Goal: Information Seeking & Learning: Check status

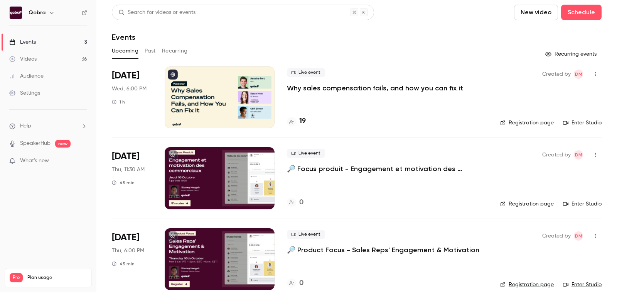
click at [301, 120] on h4 "19" at bounding box center [302, 121] width 7 height 10
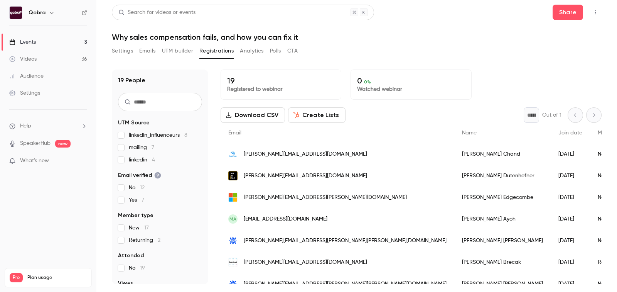
click at [155, 138] on span "linkedin_influenceurs 8" at bounding box center [158, 135] width 59 height 8
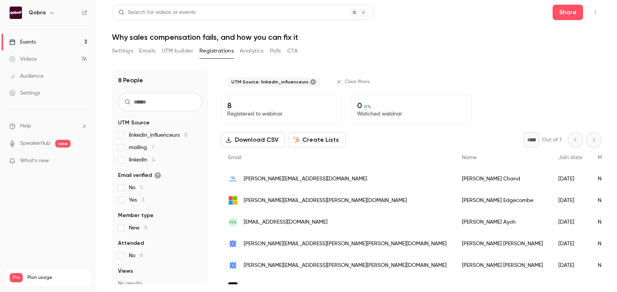
click at [155, 138] on span "linkedin_influenceurs 8" at bounding box center [158, 135] width 59 height 8
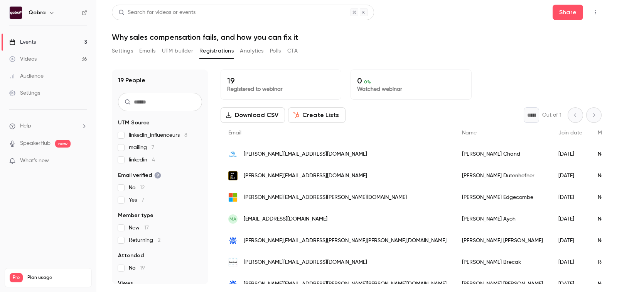
click at [268, 89] on p "Registered to webinar" at bounding box center [281, 89] width 108 height 8
click at [233, 78] on p "19" at bounding box center [281, 80] width 108 height 9
drag, startPoint x: 226, startPoint y: 78, endPoint x: 308, endPoint y: 93, distance: 83.1
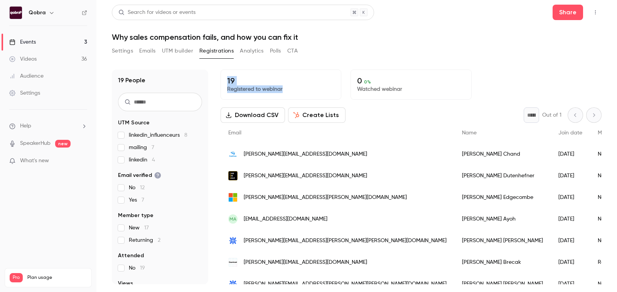
click at [308, 93] on div "19 Registered to webinar" at bounding box center [281, 84] width 121 height 30
drag, startPoint x: 308, startPoint y: 93, endPoint x: 227, endPoint y: 83, distance: 81.7
click at [227, 83] on div "19 Registered to webinar" at bounding box center [281, 84] width 121 height 30
click at [227, 83] on p "19" at bounding box center [281, 80] width 108 height 9
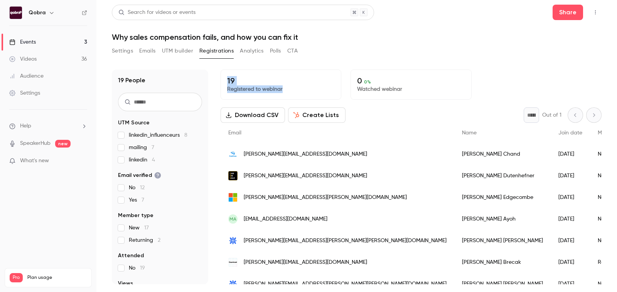
drag, startPoint x: 227, startPoint y: 83, endPoint x: 280, endPoint y: 88, distance: 53.9
click at [280, 88] on div "19 Registered to webinar" at bounding box center [281, 84] width 121 height 30
click at [284, 88] on p "Registered to webinar" at bounding box center [281, 89] width 108 height 8
drag, startPoint x: 284, startPoint y: 88, endPoint x: 221, endPoint y: 82, distance: 63.6
click at [221, 82] on div "19 Registered to webinar" at bounding box center [281, 84] width 121 height 30
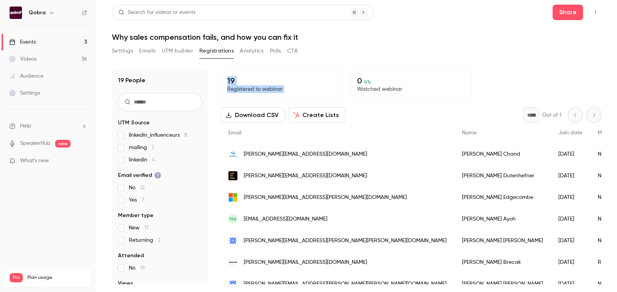
click at [221, 82] on div "19 Registered to webinar" at bounding box center [281, 84] width 121 height 30
drag, startPoint x: 221, startPoint y: 82, endPoint x: 279, endPoint y: 88, distance: 58.2
click at [279, 88] on div "19 Registered to webinar" at bounding box center [281, 84] width 121 height 30
click at [279, 88] on p "Registered to webinar" at bounding box center [281, 89] width 108 height 8
drag, startPoint x: 279, startPoint y: 88, endPoint x: 223, endPoint y: 83, distance: 56.6
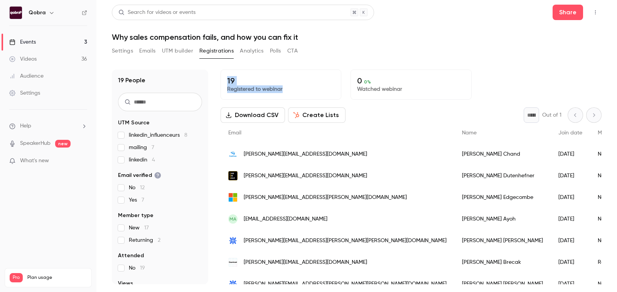
click at [223, 83] on div "19 Registered to webinar" at bounding box center [281, 84] width 121 height 30
drag, startPoint x: 223, startPoint y: 83, endPoint x: 305, endPoint y: 93, distance: 83.5
click at [305, 93] on div "19 Registered to webinar" at bounding box center [281, 84] width 121 height 30
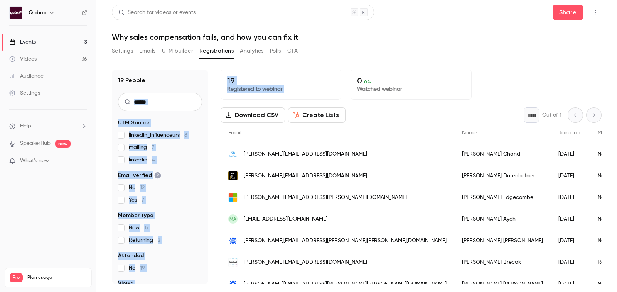
drag, startPoint x: 305, startPoint y: 93, endPoint x: 214, endPoint y: 79, distance: 92.4
click at [214, 79] on div "19 People UTM Source linkedin_influenceurs 8 mailing 7 linkedin 4 Email verifie…" at bounding box center [357, 176] width 490 height 214
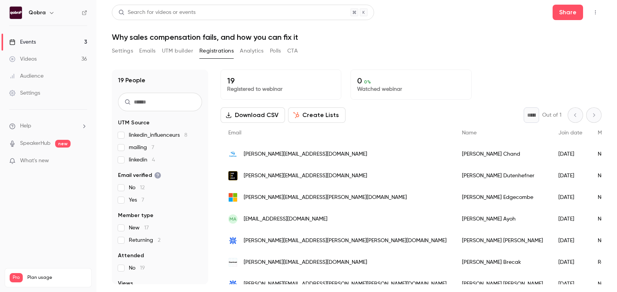
click at [214, 79] on div "19 People UTM Source linkedin_influenceurs 8 mailing 7 linkedin 4 Email verifie…" at bounding box center [357, 176] width 490 height 214
drag, startPoint x: 218, startPoint y: 78, endPoint x: 288, endPoint y: 89, distance: 70.8
click at [288, 89] on div "19 People UTM Source linkedin_influenceurs 8 mailing 7 linkedin 4 Email verifie…" at bounding box center [357, 176] width 490 height 214
click at [288, 89] on p "Registered to webinar" at bounding box center [281, 89] width 108 height 8
drag, startPoint x: 288, startPoint y: 89, endPoint x: 222, endPoint y: 79, distance: 66.8
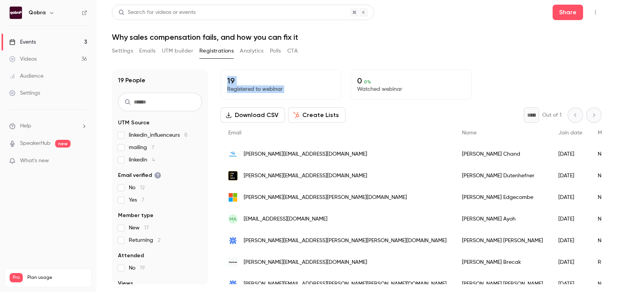
click at [222, 79] on div "19 Registered to webinar" at bounding box center [281, 84] width 121 height 30
drag, startPoint x: 222, startPoint y: 79, endPoint x: 310, endPoint y: 85, distance: 88.2
click at [310, 85] on div "19 Registered to webinar" at bounding box center [281, 84] width 121 height 30
click at [310, 85] on p "Registered to webinar" at bounding box center [281, 89] width 108 height 8
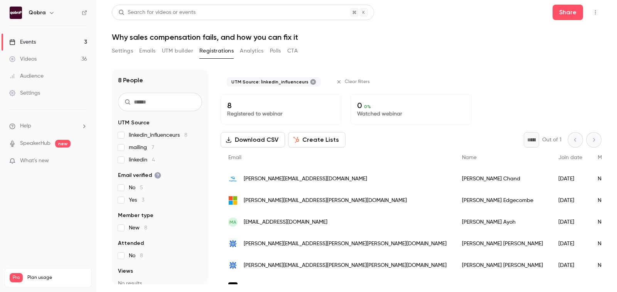
click at [48, 38] on link "Events 3" at bounding box center [48, 42] width 96 height 17
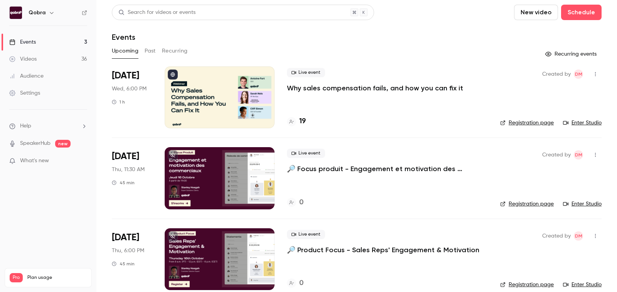
scroll to position [11, 0]
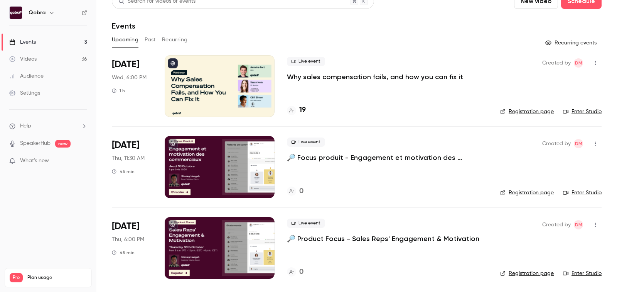
click at [148, 38] on button "Past" at bounding box center [150, 40] width 11 height 12
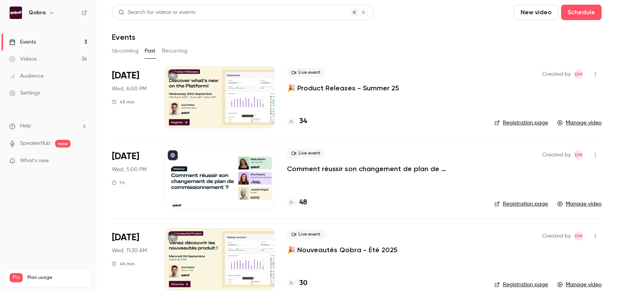
click at [304, 202] on h4 "48" at bounding box center [303, 202] width 8 height 10
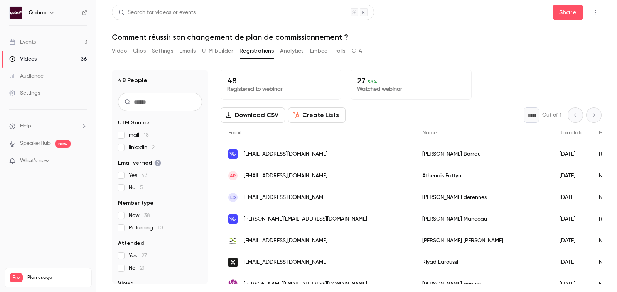
click at [218, 52] on button "UTM builder" at bounding box center [217, 51] width 31 height 12
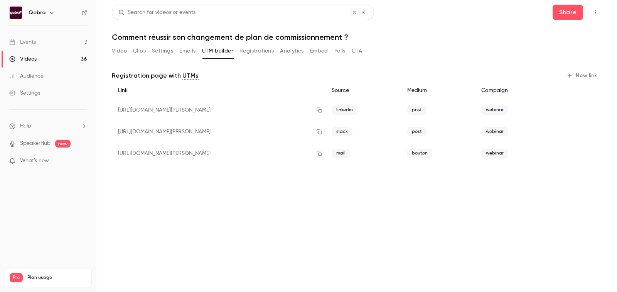
click at [192, 51] on button "Emails" at bounding box center [187, 51] width 16 height 12
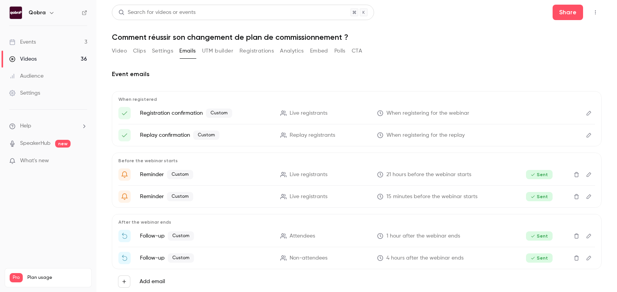
click at [292, 52] on button "Analytics" at bounding box center [292, 51] width 24 height 12
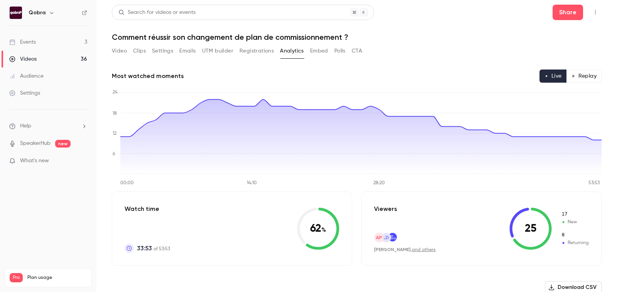
click at [44, 47] on link "Events 3" at bounding box center [48, 42] width 96 height 17
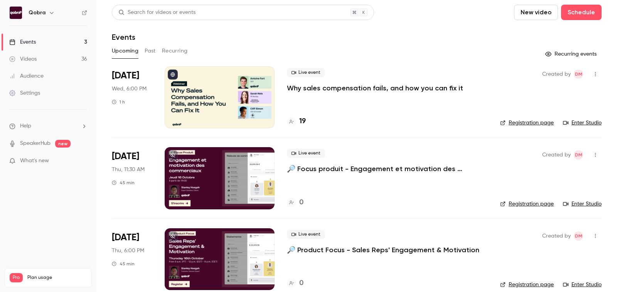
click at [301, 117] on h4 "19" at bounding box center [302, 121] width 7 height 10
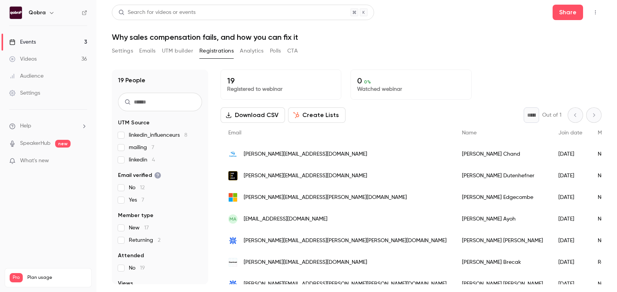
click at [261, 88] on p "Registered to webinar" at bounding box center [281, 89] width 108 height 8
click at [42, 36] on link "Events 3" at bounding box center [48, 42] width 96 height 17
